Goal: Find specific page/section: Find specific page/section

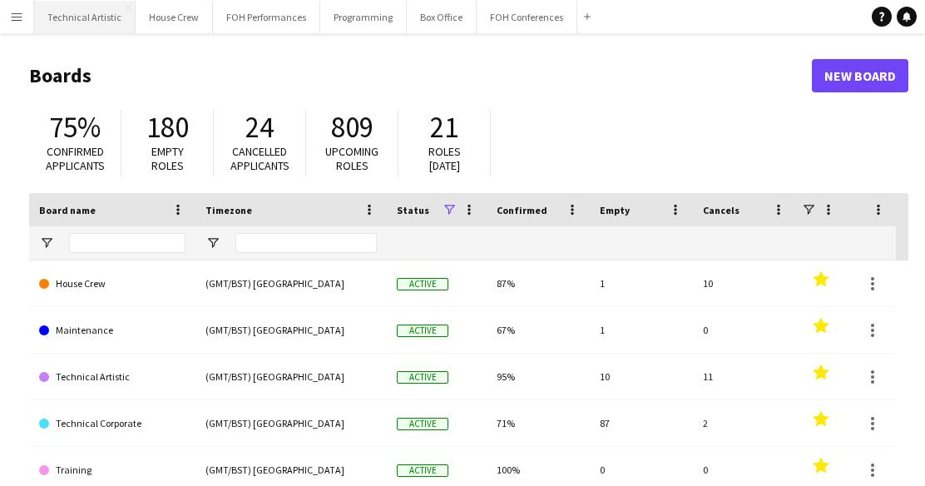
click at [76, 23] on button "Technical Artistic Close" at bounding box center [84, 17] width 101 height 32
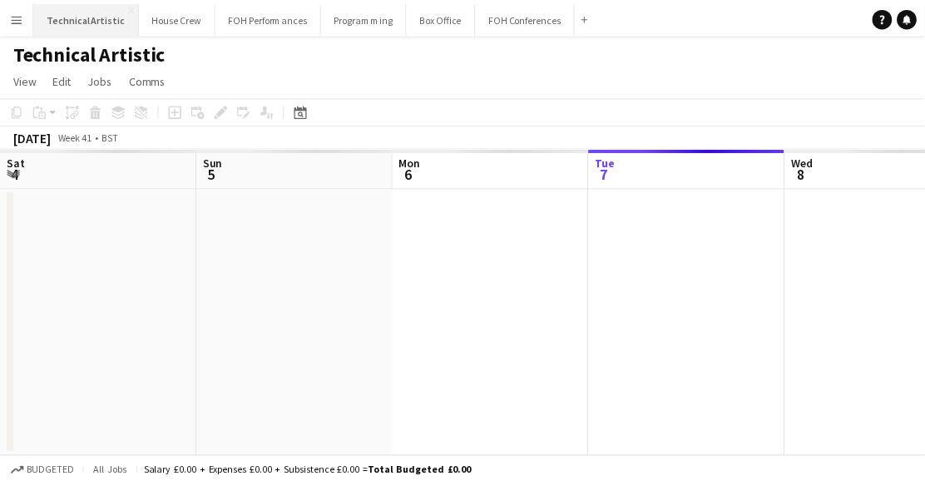
scroll to position [0, 398]
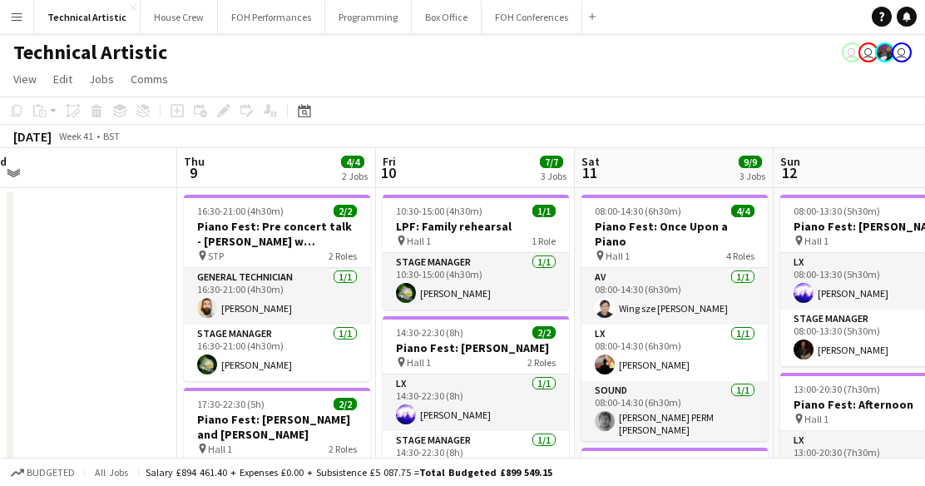
drag, startPoint x: 534, startPoint y: 258, endPoint x: 116, endPoint y: 294, distance: 419.1
